Goal: Transaction & Acquisition: Download file/media

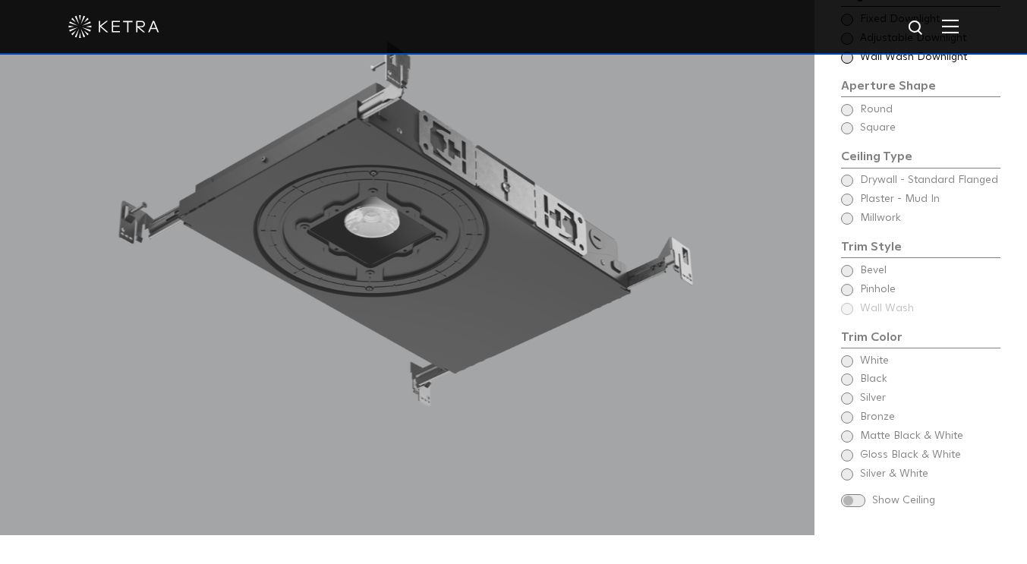
scroll to position [1138, 0]
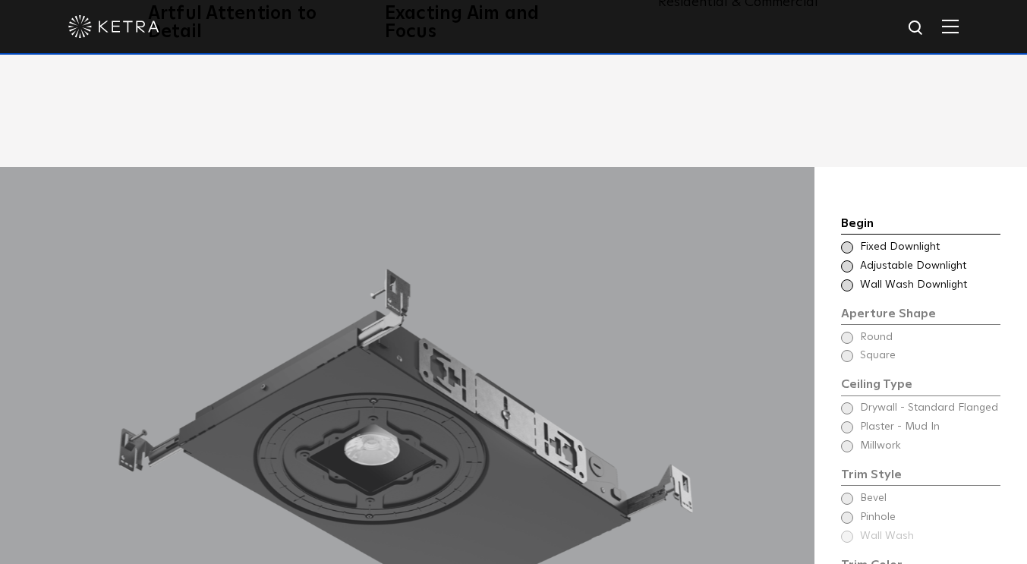
click at [851, 241] on span at bounding box center [847, 247] width 12 height 12
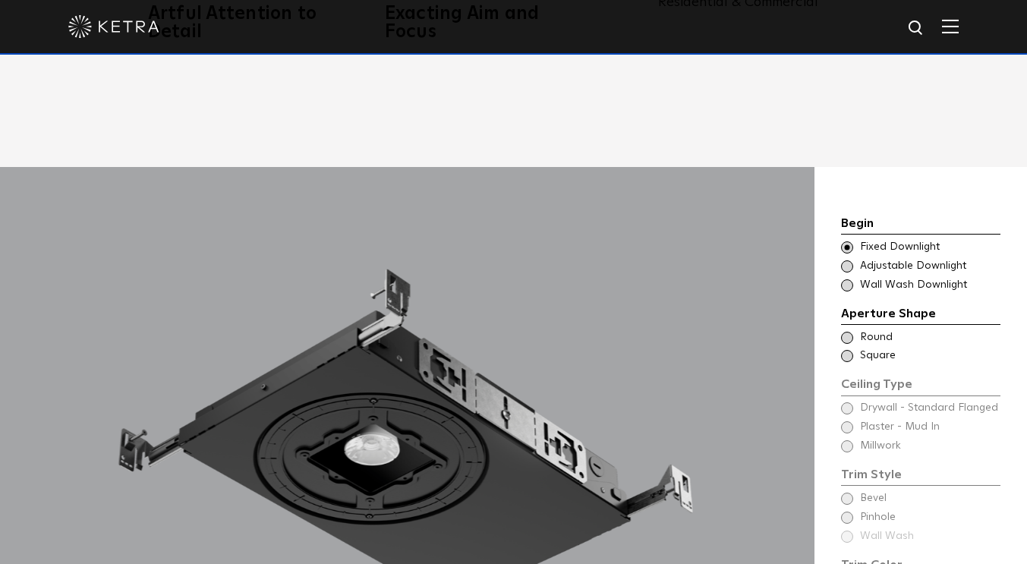
click at [846, 332] on span at bounding box center [847, 338] width 12 height 12
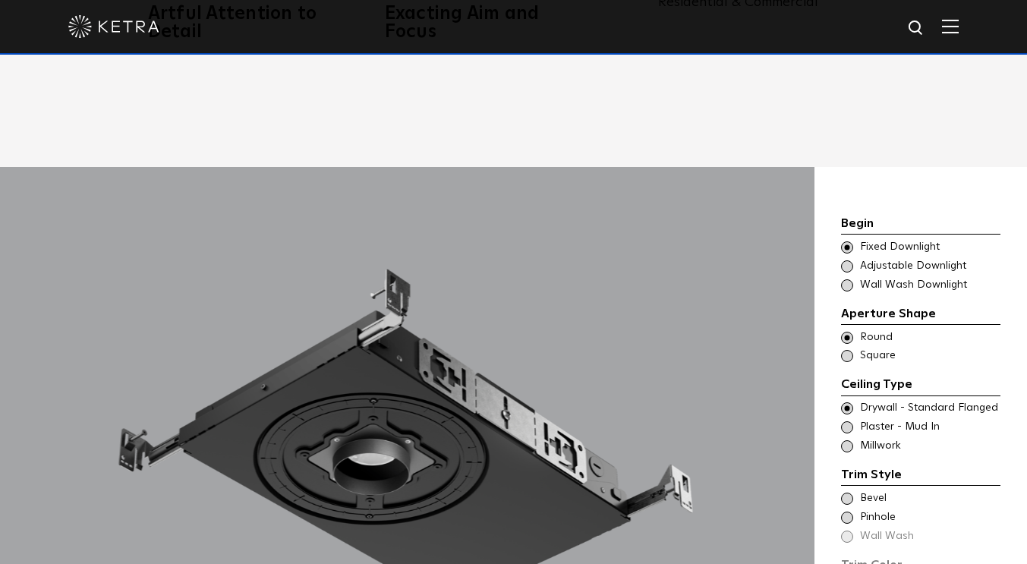
scroll to position [1366, 0]
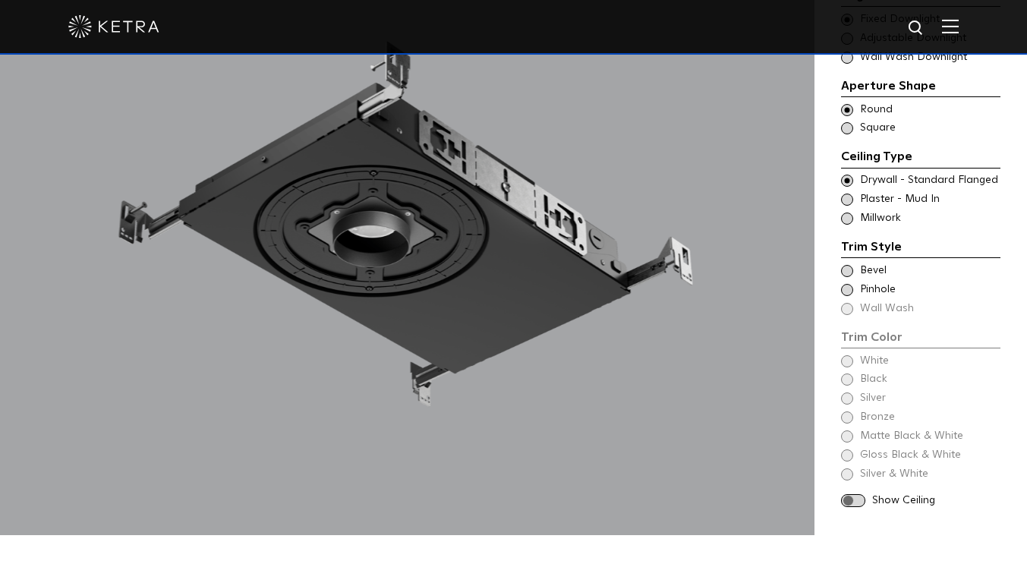
click at [849, 265] on span at bounding box center [847, 271] width 12 height 12
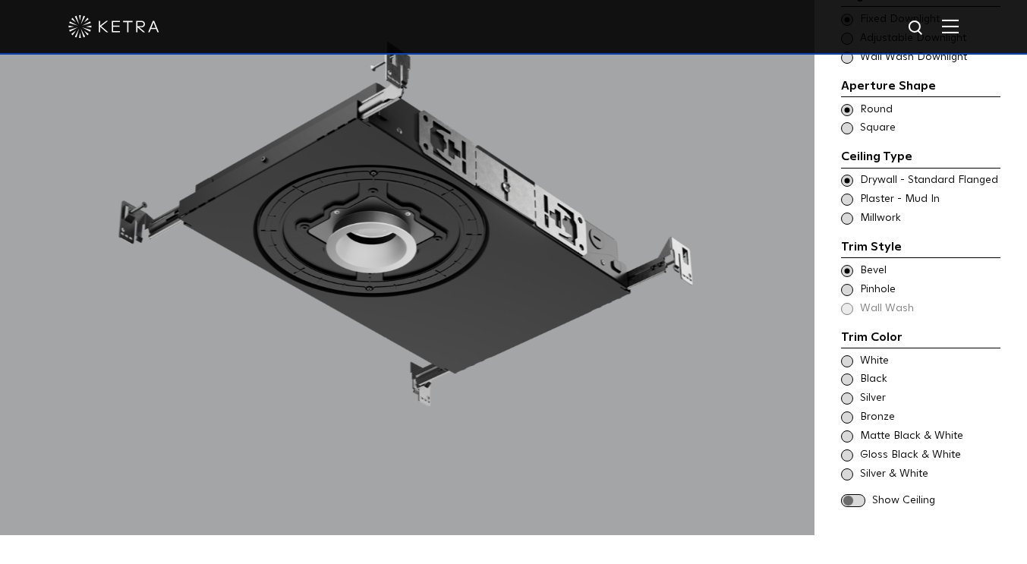
click at [845, 355] on span at bounding box center [847, 361] width 12 height 12
click at [854, 494] on span at bounding box center [853, 500] width 24 height 13
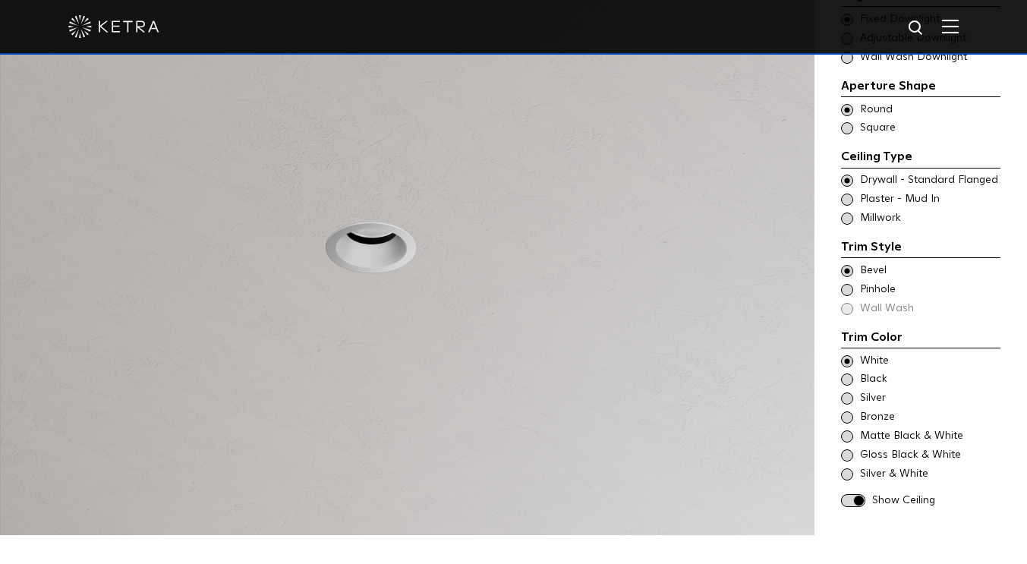
click at [854, 494] on span at bounding box center [853, 500] width 24 height 13
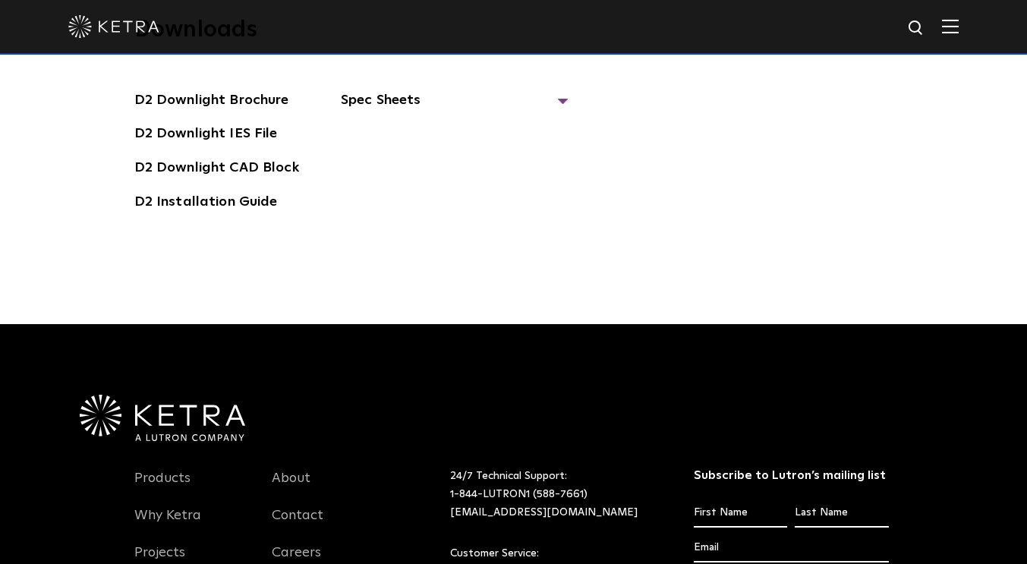
scroll to position [3870, 0]
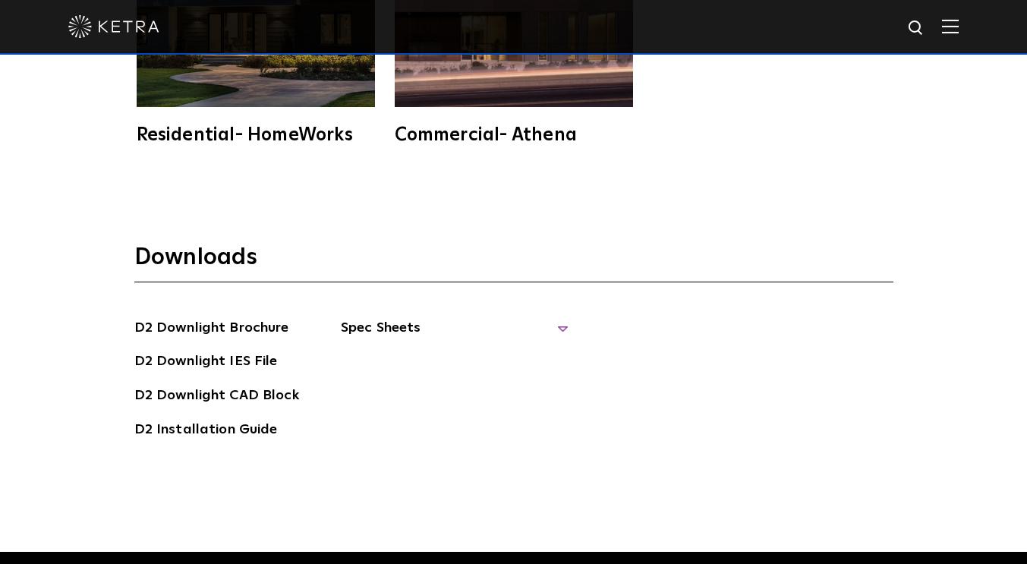
click at [370, 317] on span "Spec Sheets" at bounding box center [455, 333] width 228 height 33
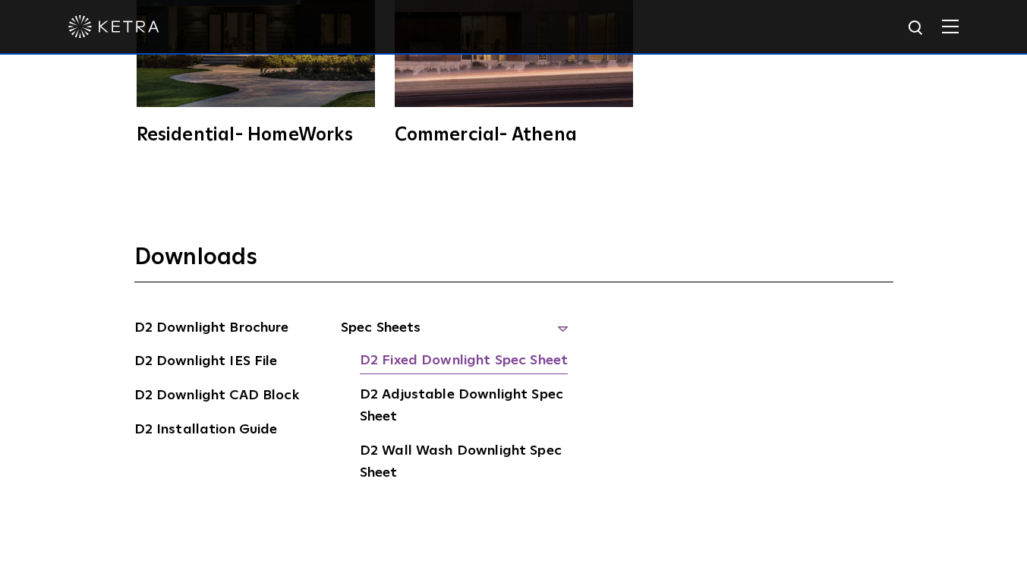
click at [420, 350] on link "D2 Fixed Downlight Spec Sheet" at bounding box center [464, 362] width 208 height 24
